Goal: Information Seeking & Learning: Understand process/instructions

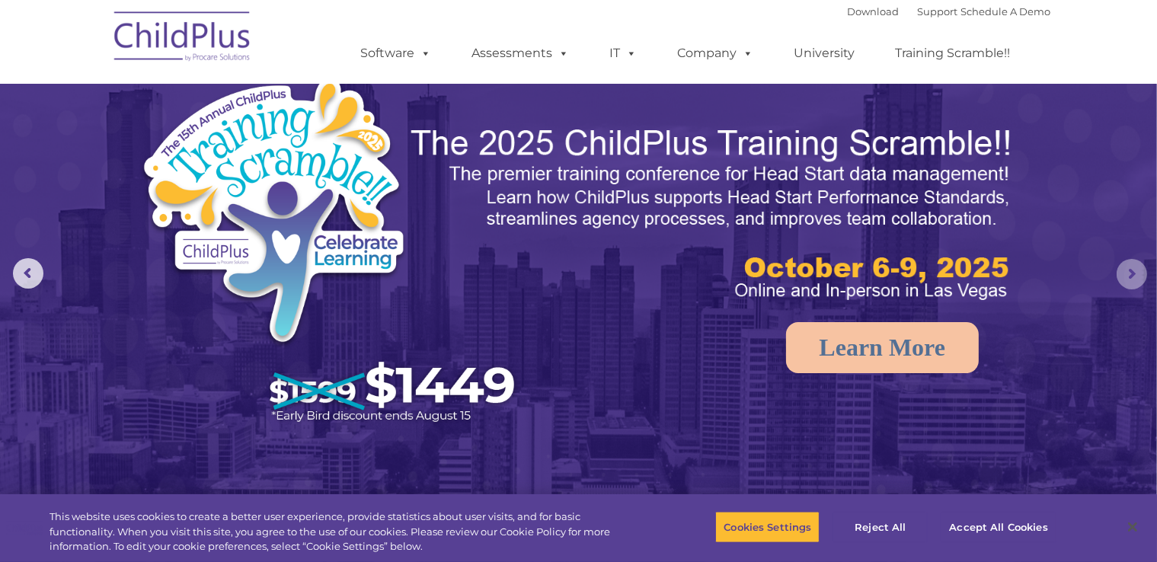
click at [1127, 287] on rs-arrow at bounding box center [1132, 274] width 30 height 30
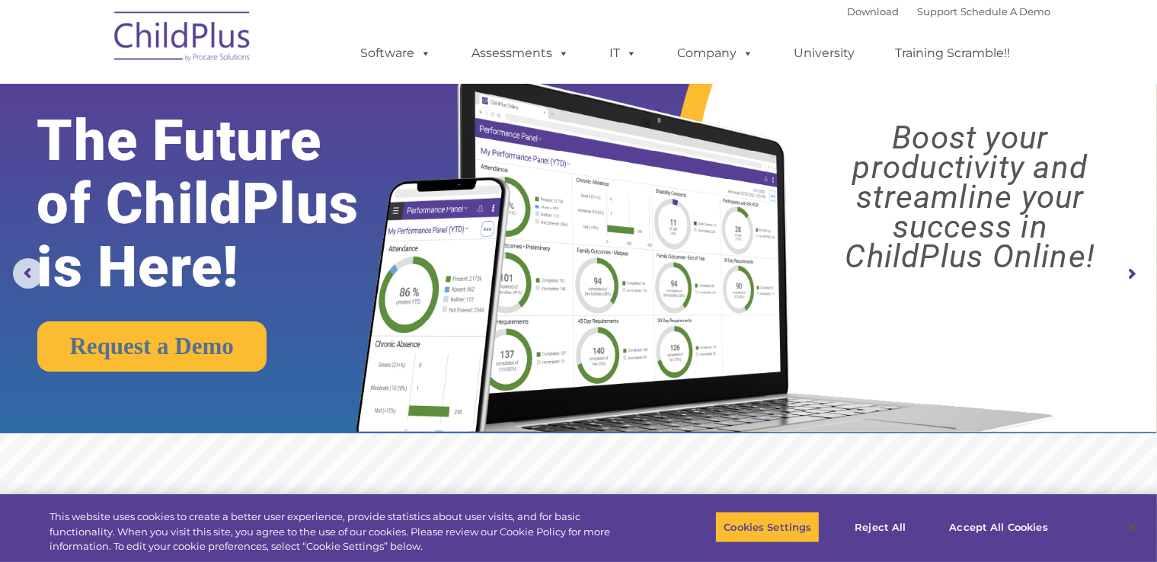
click at [139, 30] on img at bounding box center [183, 39] width 152 height 76
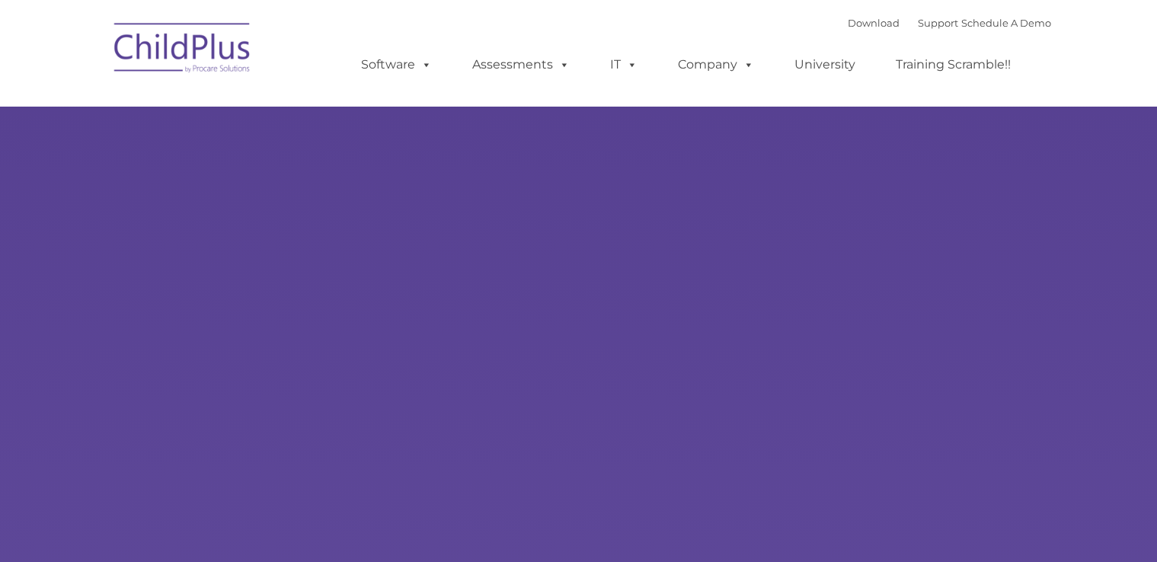
type input ""
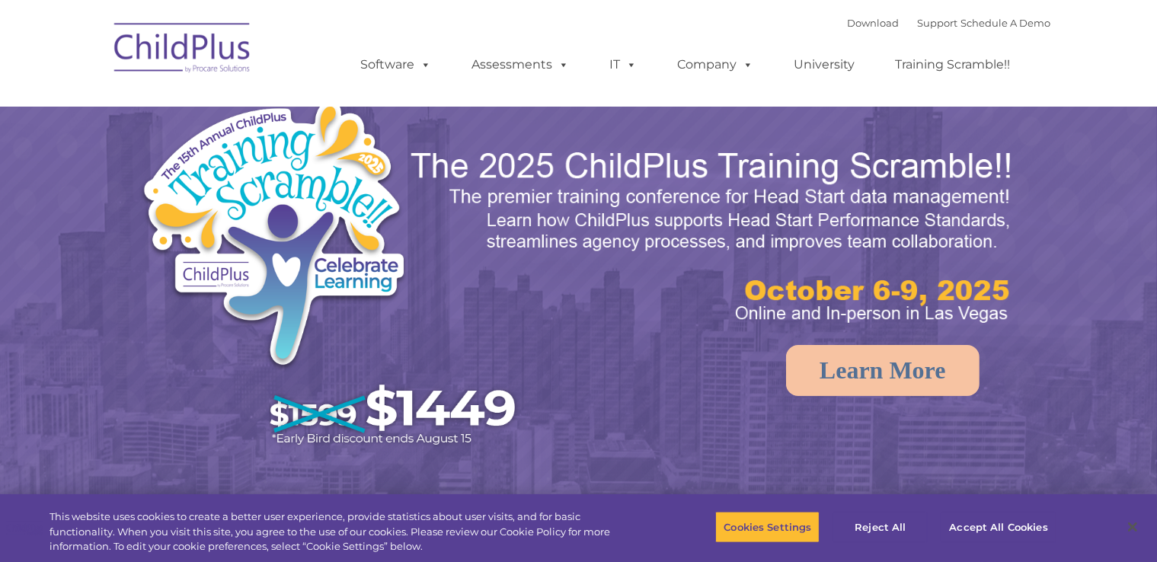
select select "MEDIUM"
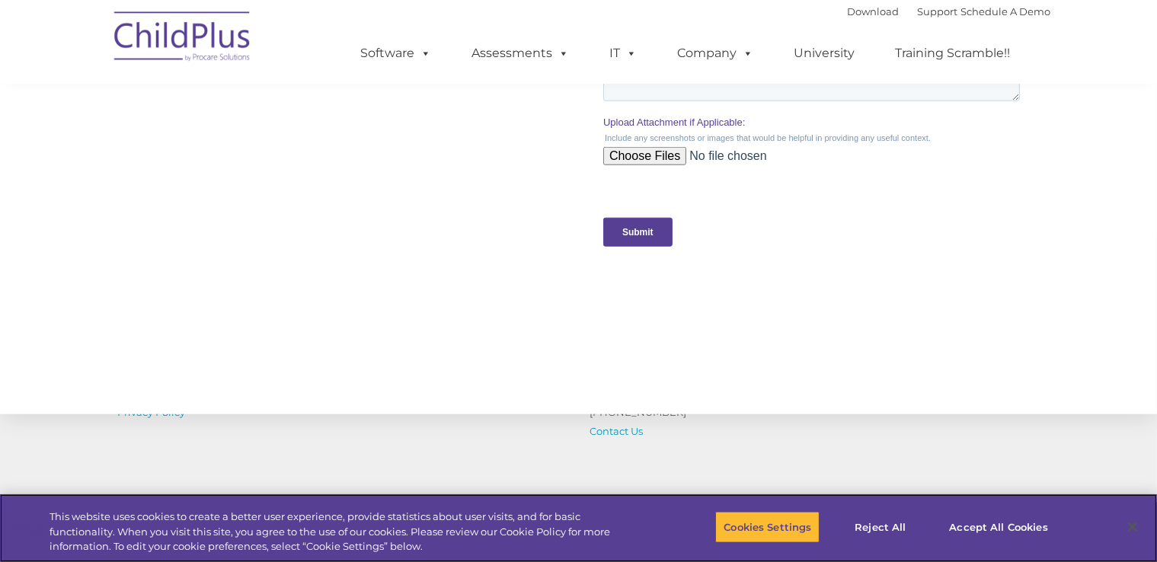
scroll to position [1681, 0]
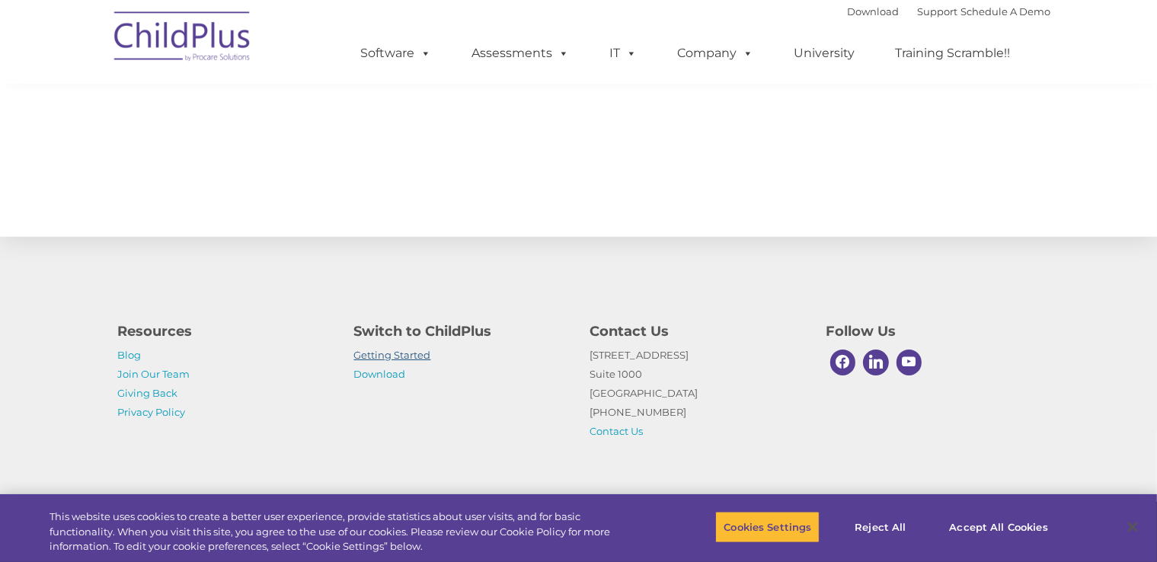
click at [405, 356] on link "Getting Started" at bounding box center [392, 355] width 77 height 12
